Goal: Find specific page/section: Find specific page/section

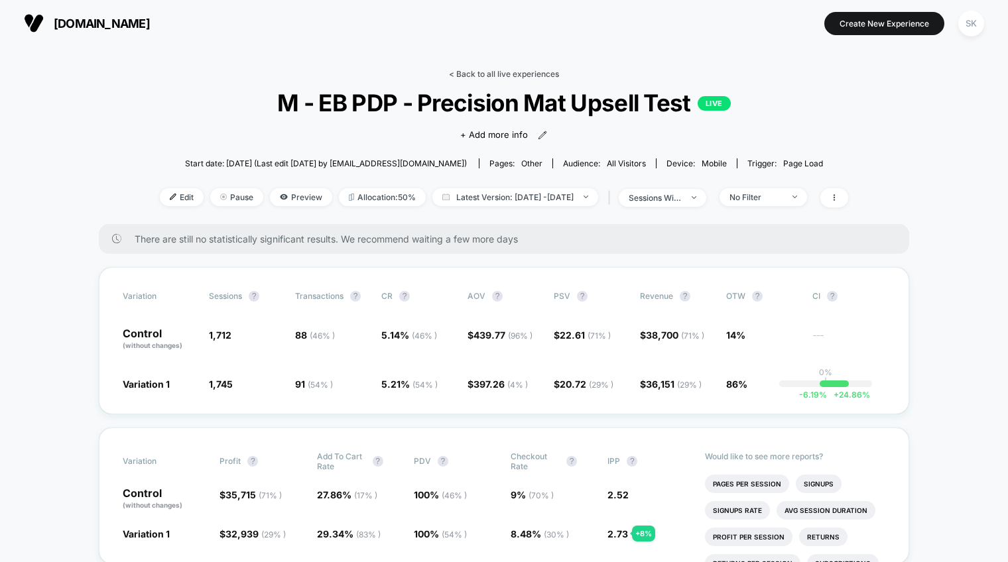
drag, startPoint x: 521, startPoint y: 64, endPoint x: 521, endPoint y: 72, distance: 8.6
click at [521, 73] on link "< Back to all live experiences" at bounding box center [504, 74] width 110 height 10
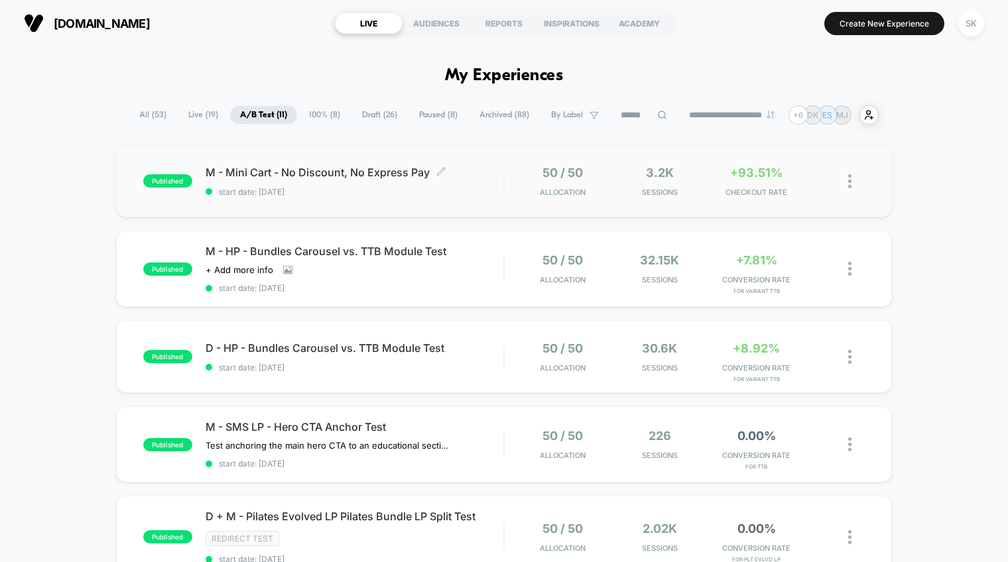
click at [410, 182] on div "M - Mini Cart - No Discount, No Express Pay Click to edit experience details Cl…" at bounding box center [355, 181] width 298 height 31
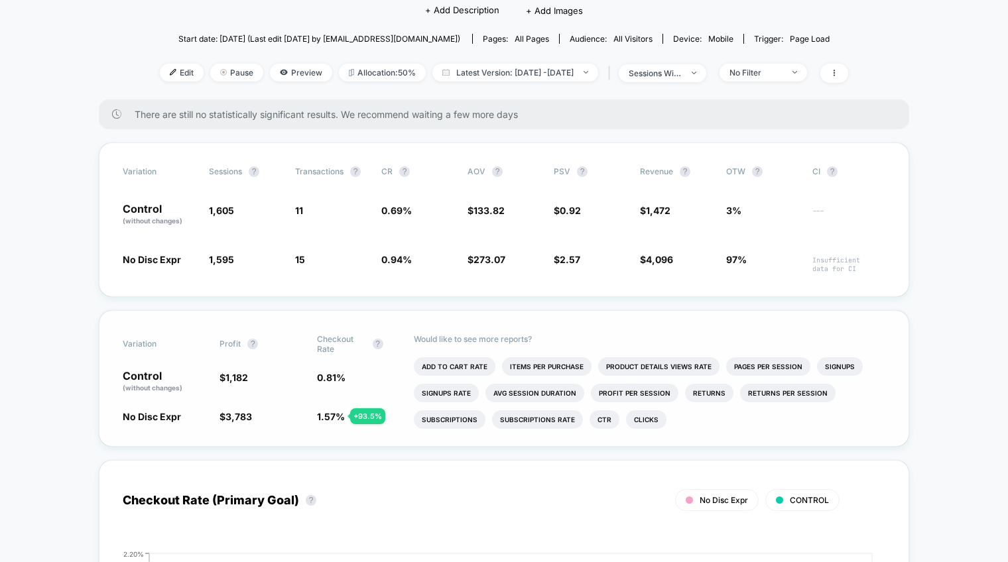
scroll to position [125, 0]
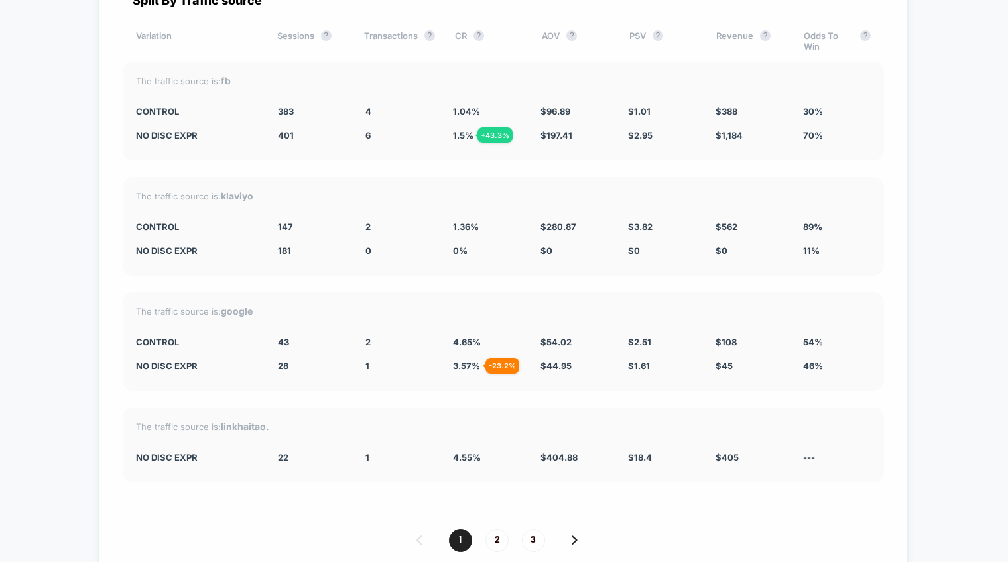
scroll to position [3432, 0]
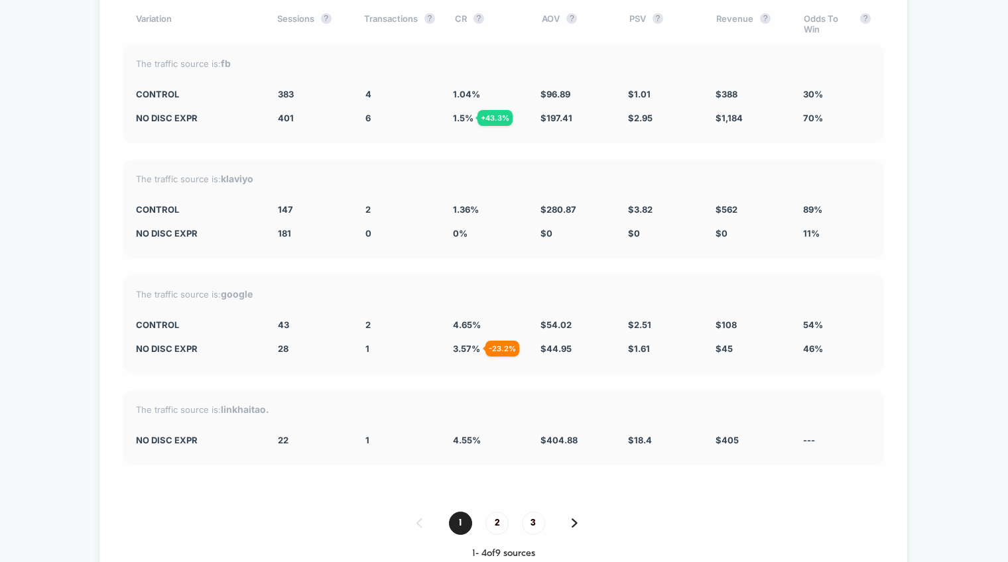
click at [574, 124] on div "The traffic source is: fb CONTROL 383 4 1.04 % $ 96.89 $ 1.01 $ 388 30% No Disc…" at bounding box center [503, 93] width 761 height 99
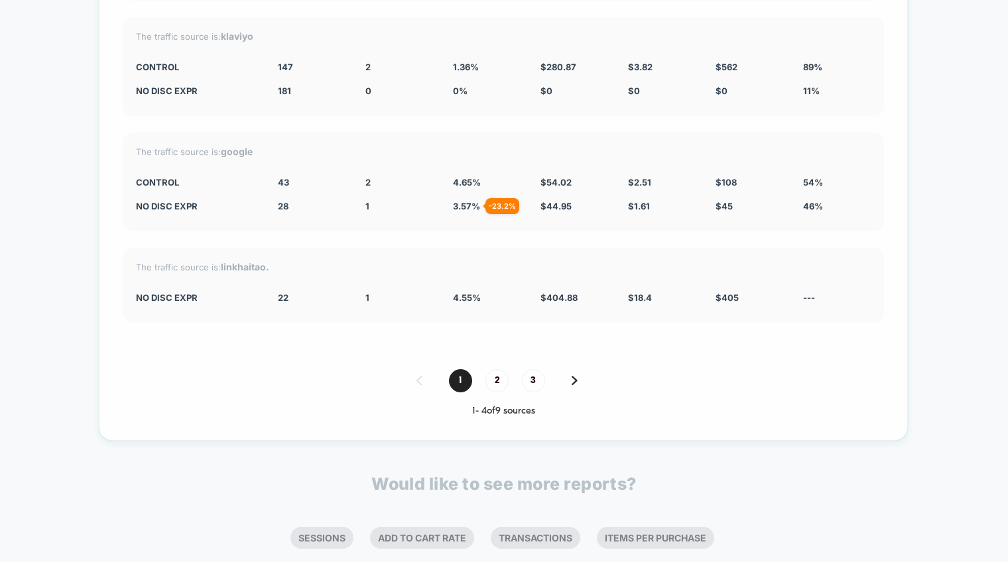
scroll to position [3575, 0]
click at [581, 383] on div "1 2 3" at bounding box center [503, 380] width 761 height 23
click at [576, 381] on img at bounding box center [575, 379] width 6 height 9
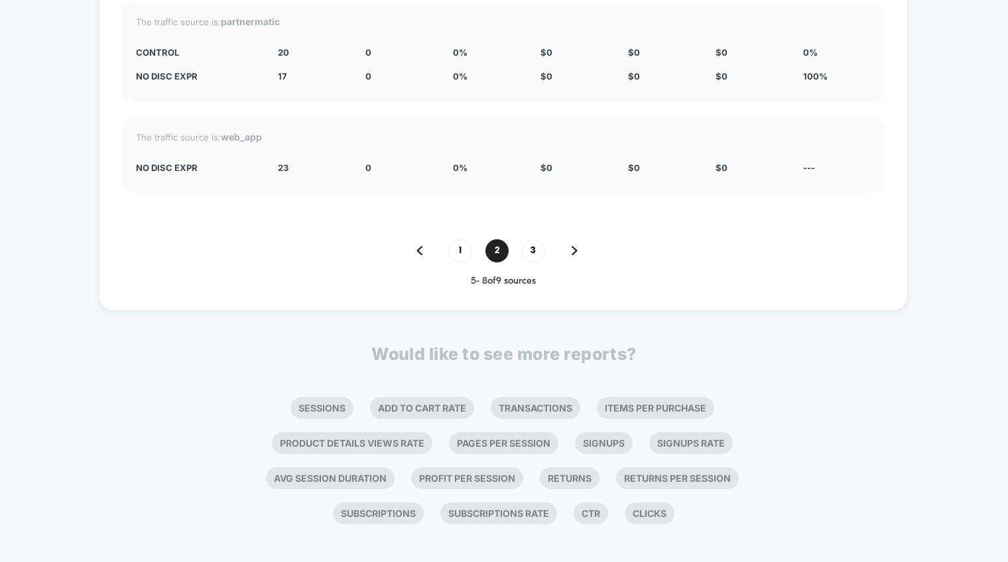
scroll to position [3690, 0]
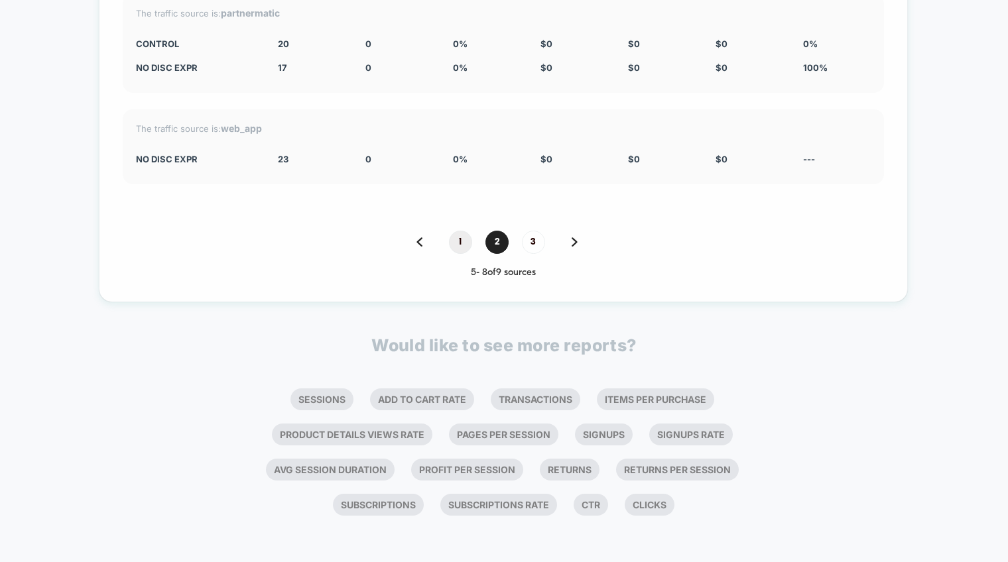
click at [457, 250] on span "1" at bounding box center [460, 242] width 23 height 23
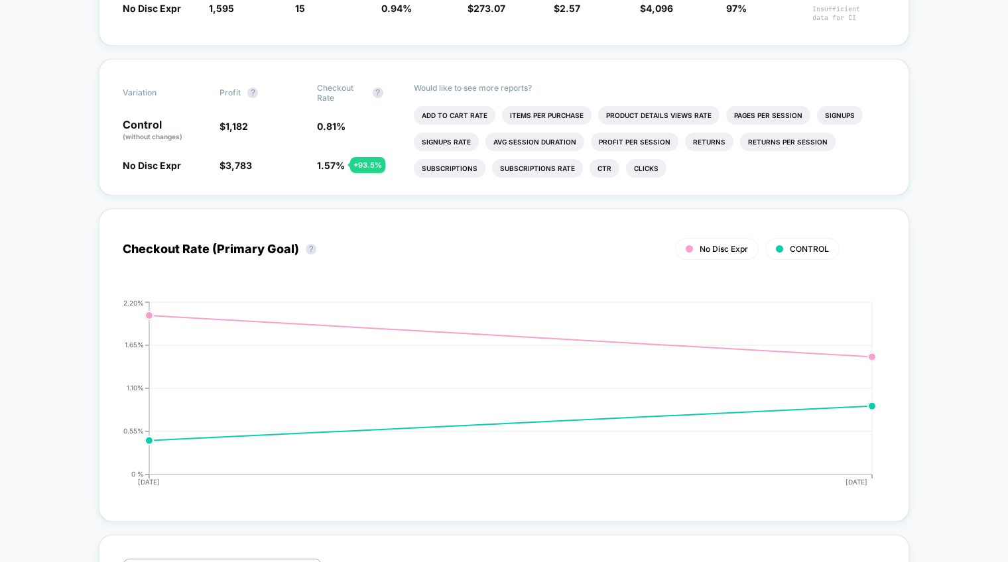
scroll to position [0, 0]
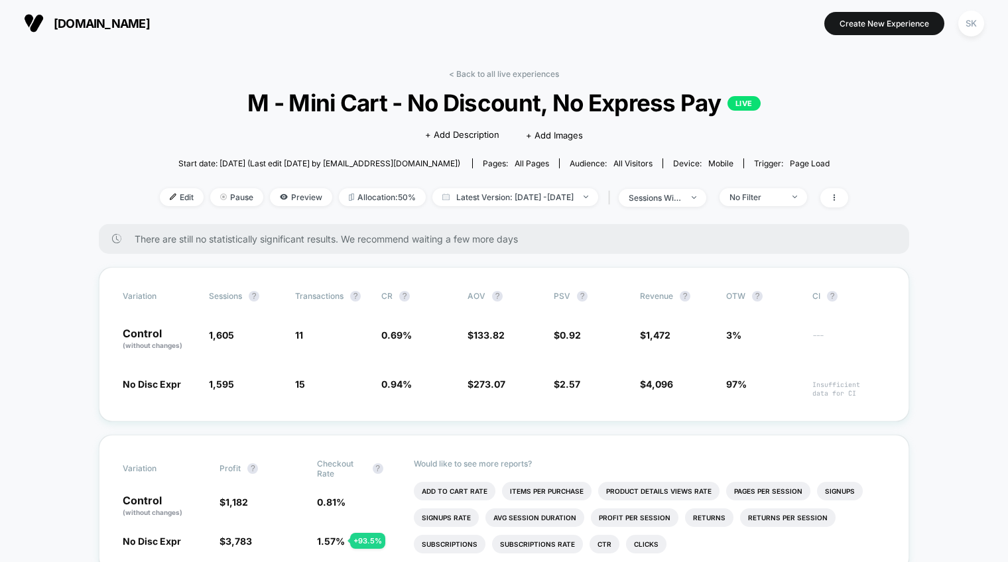
click at [425, 72] on div "< Back to all live experiences M - Mini Cart - No Discount, No Express Pay LIVE…" at bounding box center [504, 146] width 688 height 155
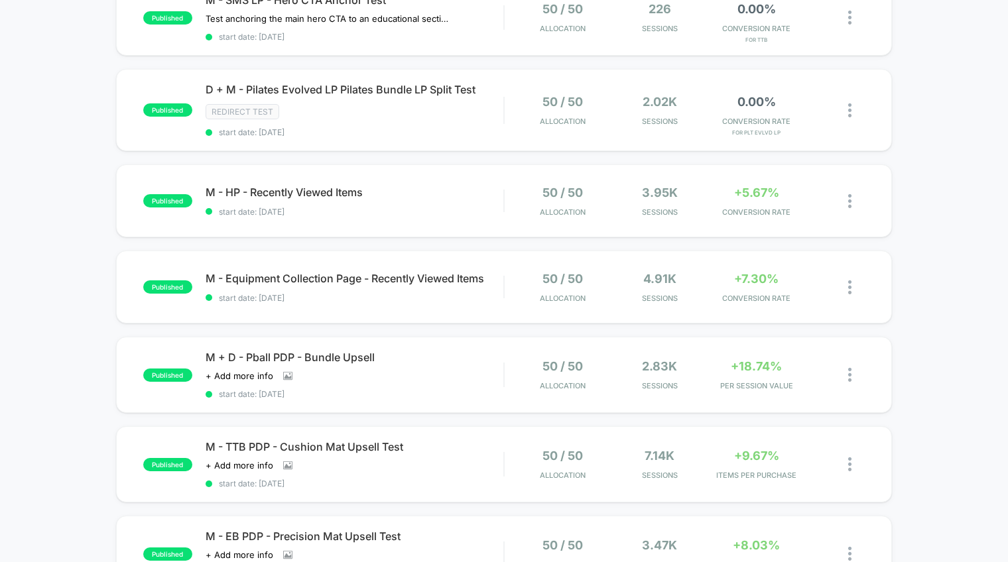
scroll to position [441, 0]
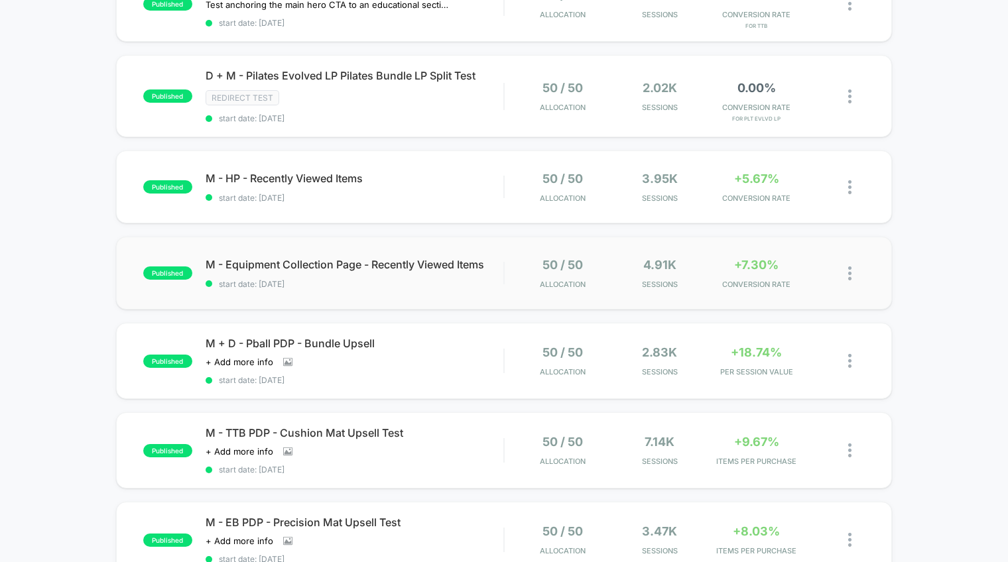
click at [440, 292] on div "published M - Equipment Collection Page - Recently Viewed Items start date: [DA…" at bounding box center [504, 273] width 776 height 73
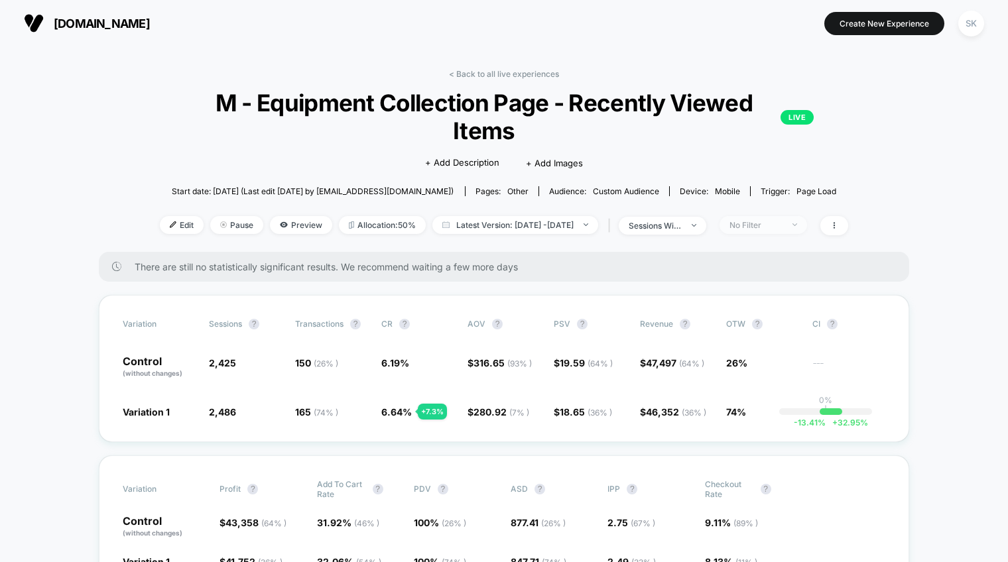
click at [765, 220] on div "No Filter" at bounding box center [755, 225] width 53 height 10
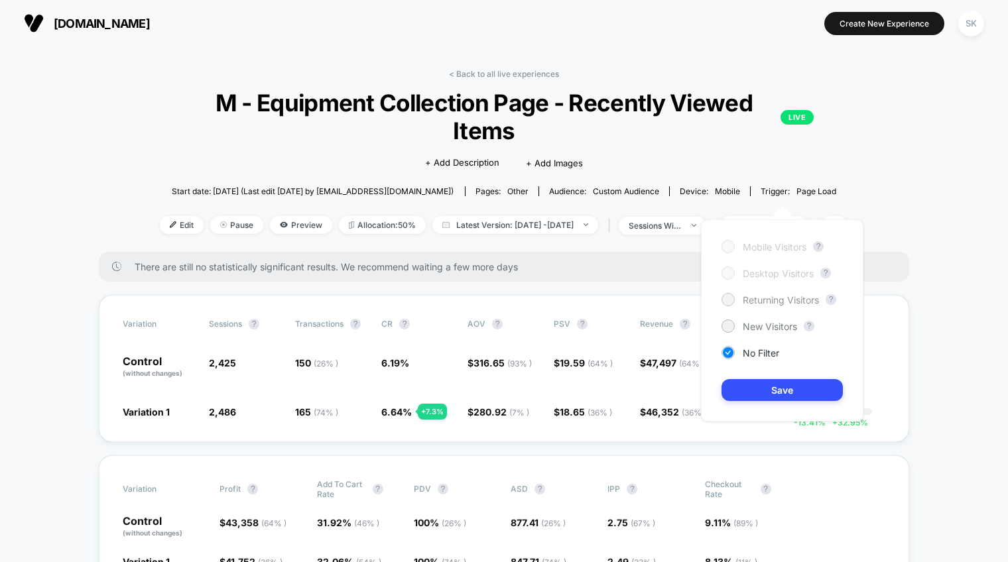
click at [723, 301] on div at bounding box center [728, 299] width 10 height 10
click at [749, 379] on button "Save" at bounding box center [782, 390] width 121 height 22
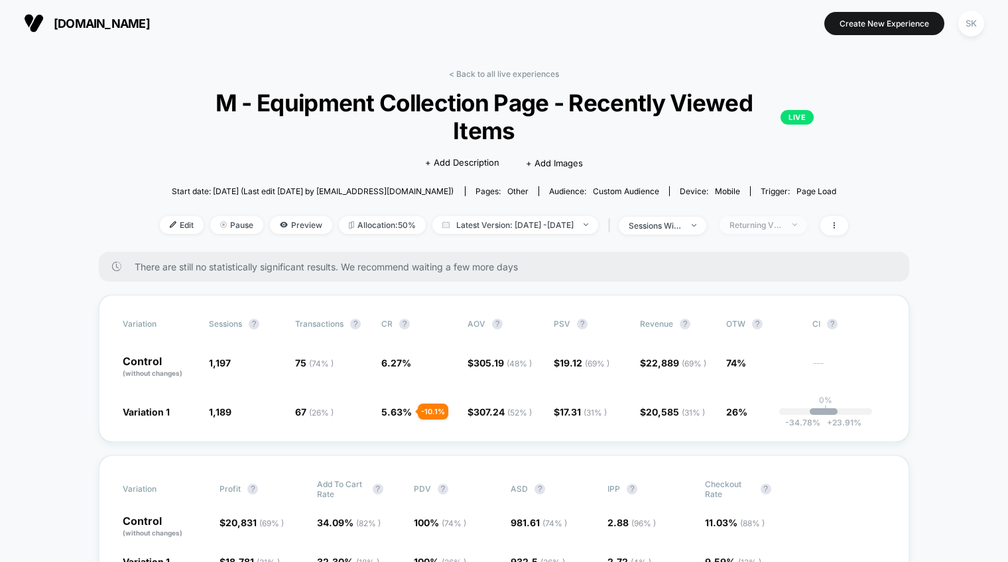
click at [792, 225] on div at bounding box center [788, 225] width 10 height 1
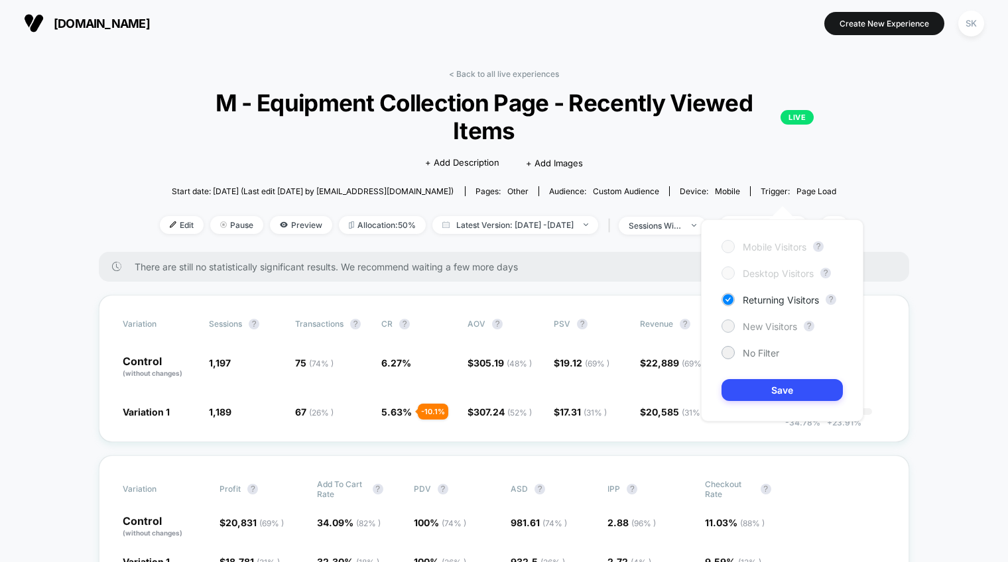
click at [733, 331] on div "New Visitors" at bounding box center [760, 326] width 76 height 13
click at [744, 397] on button "Save" at bounding box center [782, 390] width 121 height 22
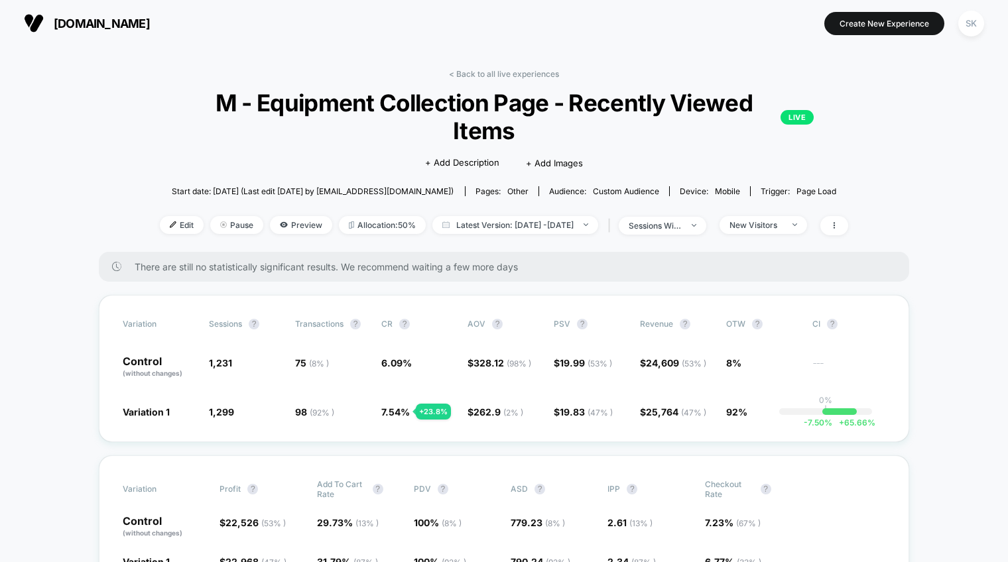
click at [476, 78] on link "< Back to all live experiences" at bounding box center [504, 74] width 110 height 10
